Goal: Navigation & Orientation: Find specific page/section

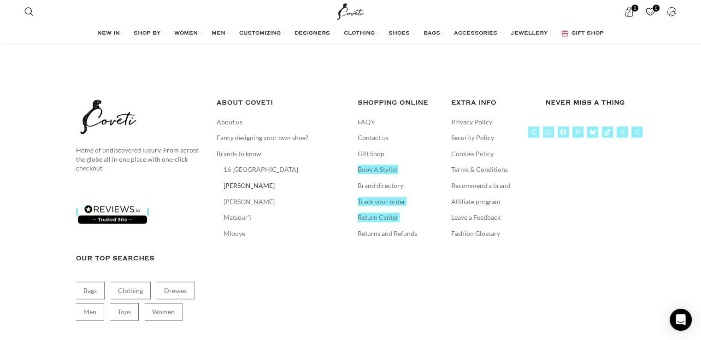
scroll to position [2086, 0]
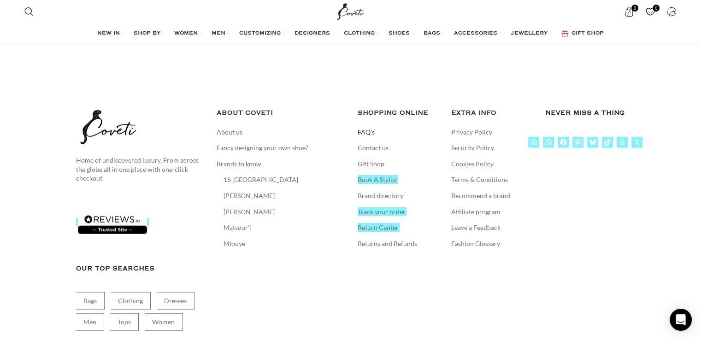
click at [367, 128] on link "FAQ’s" at bounding box center [367, 132] width 18 height 9
click at [374, 143] on link "Contact us" at bounding box center [374, 147] width 32 height 9
click at [462, 128] on link "Privacy Policy" at bounding box center [472, 132] width 42 height 9
click at [468, 175] on link "Terms & Conditions" at bounding box center [480, 179] width 58 height 9
